Goal: Task Accomplishment & Management: Complete application form

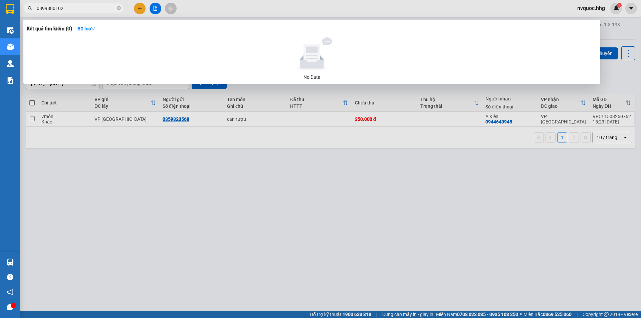
drag, startPoint x: 213, startPoint y: 259, endPoint x: 214, endPoint y: 263, distance: 3.9
click at [213, 265] on div at bounding box center [320, 159] width 641 height 318
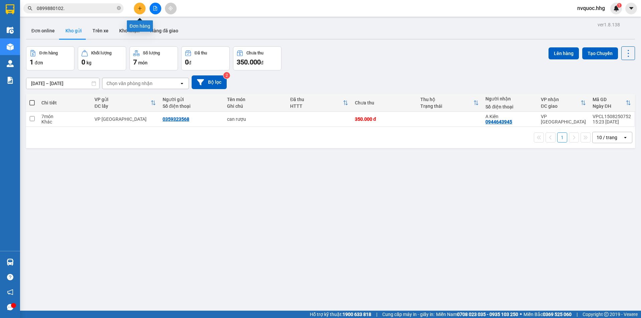
click at [143, 9] on button at bounding box center [140, 9] width 12 height 12
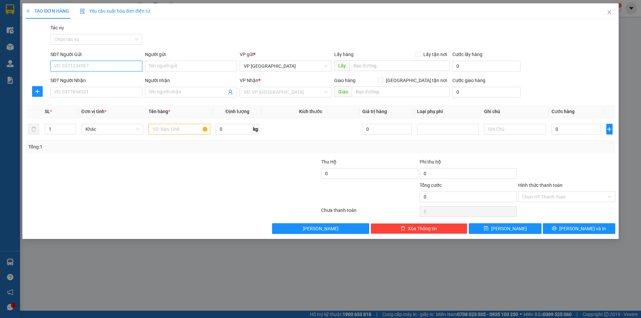
click at [106, 67] on input "SĐT Người Gửi" at bounding box center [96, 66] width 92 height 11
type input "0899880102"
click at [97, 90] on input "SĐT Người Nhận" at bounding box center [96, 92] width 92 height 11
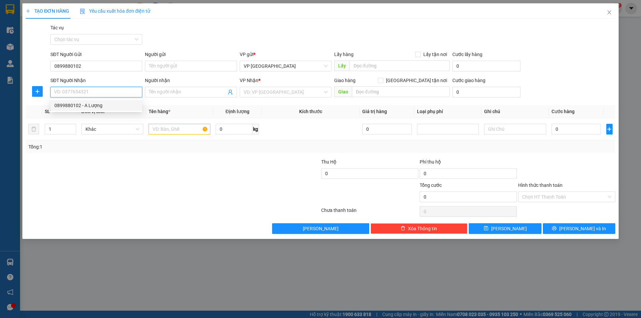
click at [86, 102] on div "0899880102 - A Lượng" at bounding box center [96, 105] width 84 height 7
type input "0899880102"
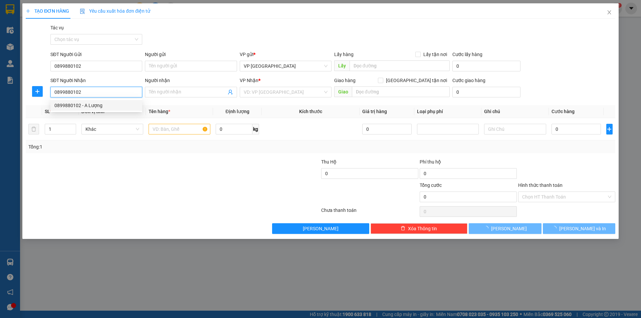
type input "A Lượng"
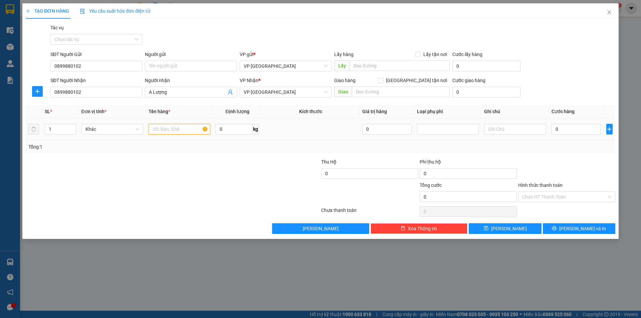
click at [187, 131] on input "text" at bounding box center [179, 129] width 62 height 11
type input "m"
type input "M"
click at [184, 128] on input "text" at bounding box center [179, 129] width 62 height 11
type input "m"
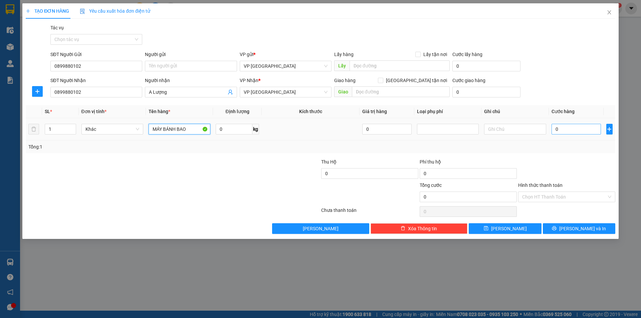
type input "MÁY BÁNH BAO"
type input "2"
type input "20"
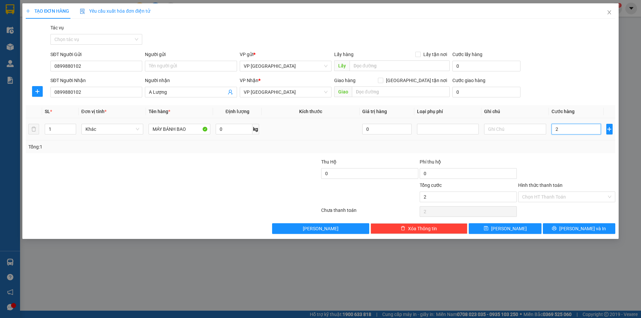
type input "20"
type input "200"
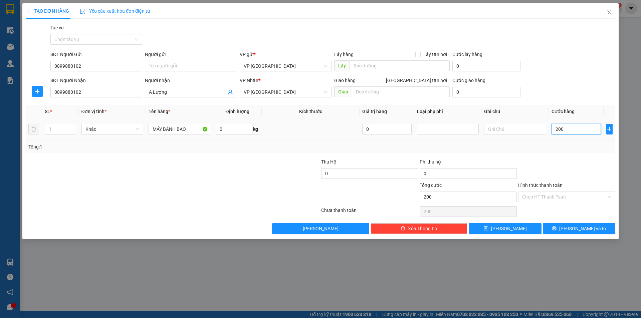
type input "2.000"
type input "20.000"
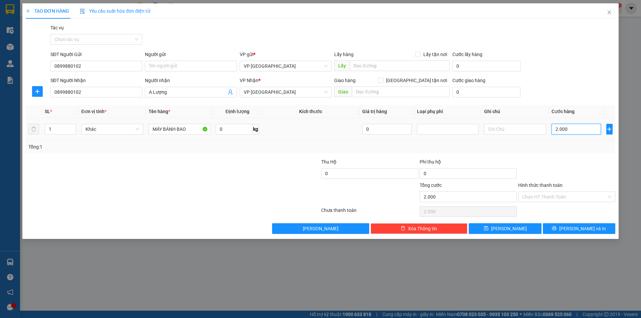
type input "20.000"
type input "200.000"
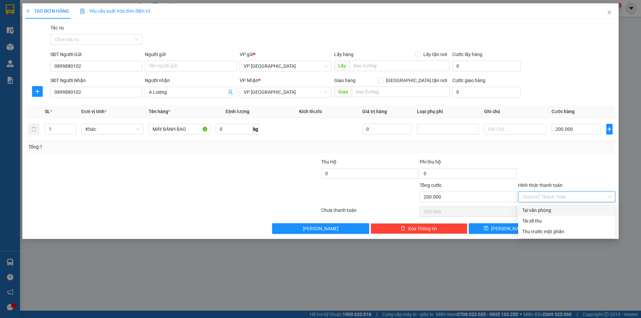
click at [565, 192] on input "Hình thức thanh toán" at bounding box center [564, 197] width 84 height 10
click at [566, 193] on input "Hình thức thanh toán" at bounding box center [564, 197] width 84 height 10
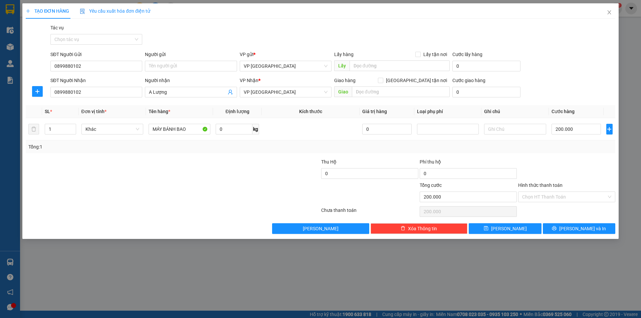
click at [566, 170] on div at bounding box center [566, 169] width 98 height 23
click at [590, 227] on span "[PERSON_NAME] và In" at bounding box center [582, 228] width 47 height 7
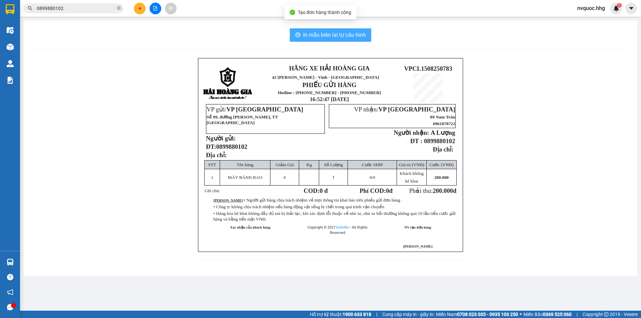
click at [346, 39] on button "In mẫu biên lai tự cấu hình" at bounding box center [330, 34] width 81 height 13
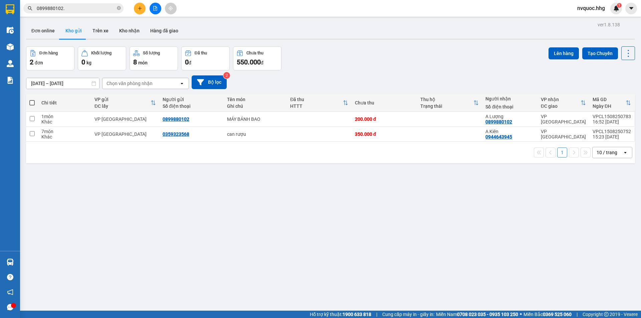
click at [234, 34] on div "Đơn online Kho gửi Trên xe Kho nhận Hàng đã giao" at bounding box center [330, 32] width 608 height 18
click at [592, 117] on button at bounding box center [594, 119] width 9 height 12
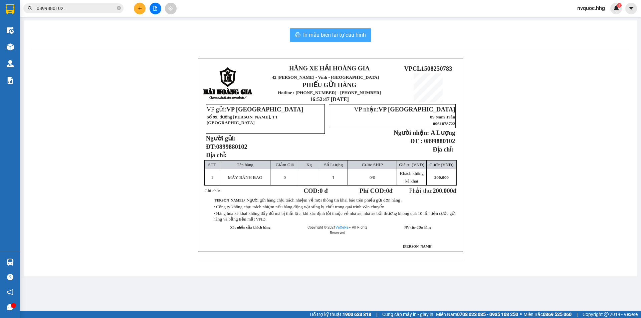
click at [345, 34] on span "In mẫu biên lai tự cấu hình" at bounding box center [334, 35] width 63 height 8
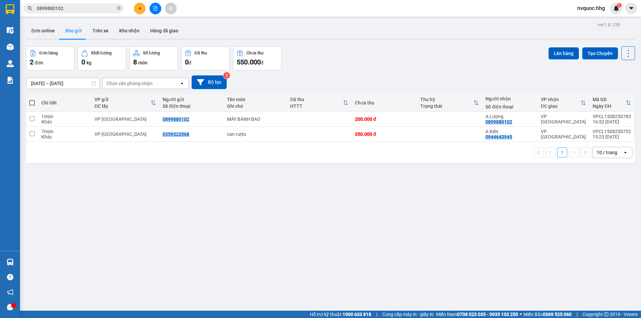
click at [354, 216] on div "ver 1.8.138 Đơn online Kho gửi Trên xe Kho nhận Hàng đã giao Đơn hàng 2 đơn Khố…" at bounding box center [330, 179] width 614 height 318
